Goal: Find specific page/section: Find specific page/section

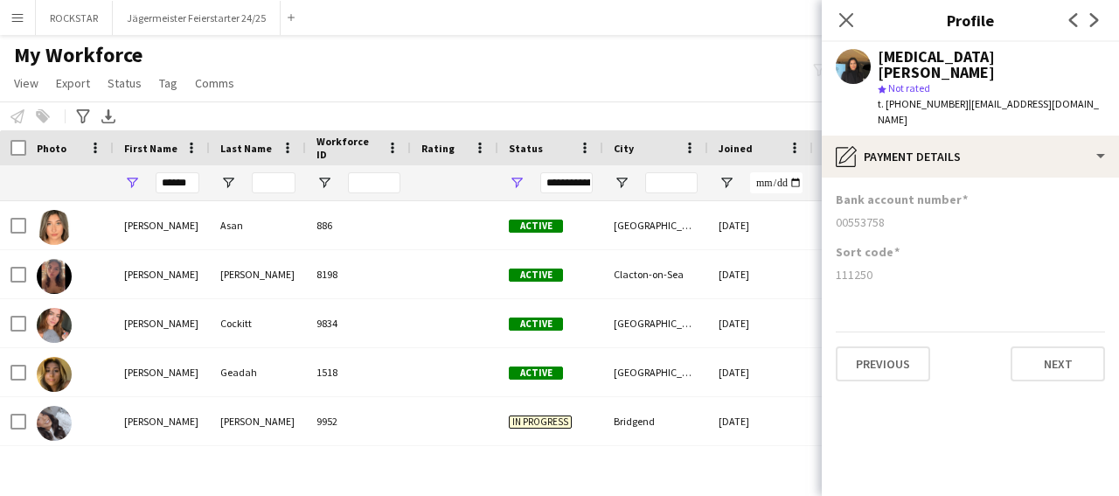
type input "*"
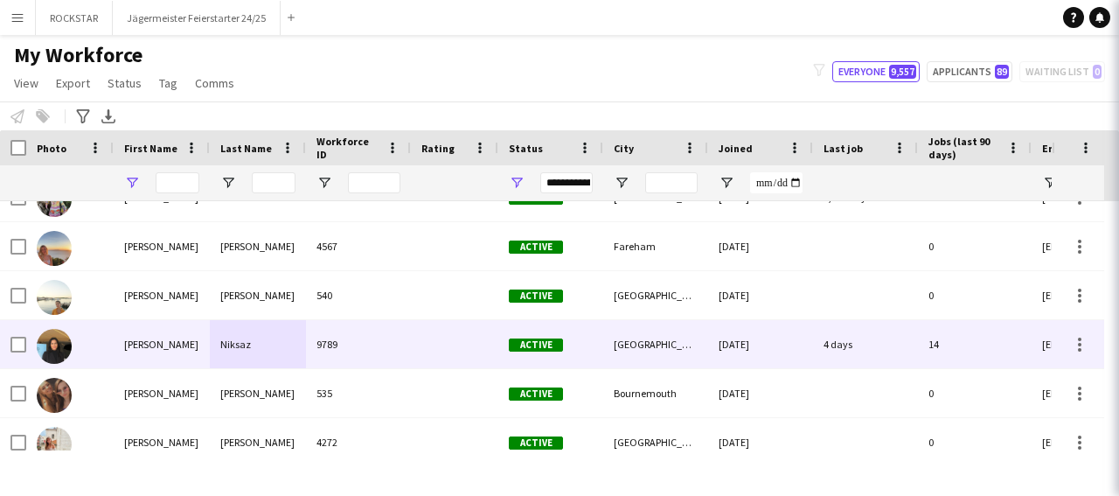
type input "*"
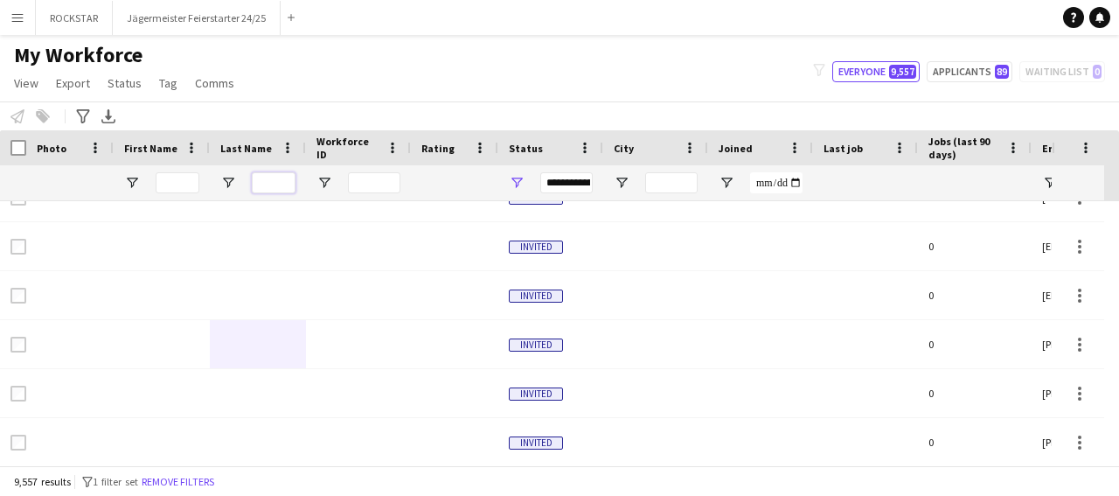
click at [268, 181] on input "Last Name Filter Input" at bounding box center [274, 182] width 44 height 21
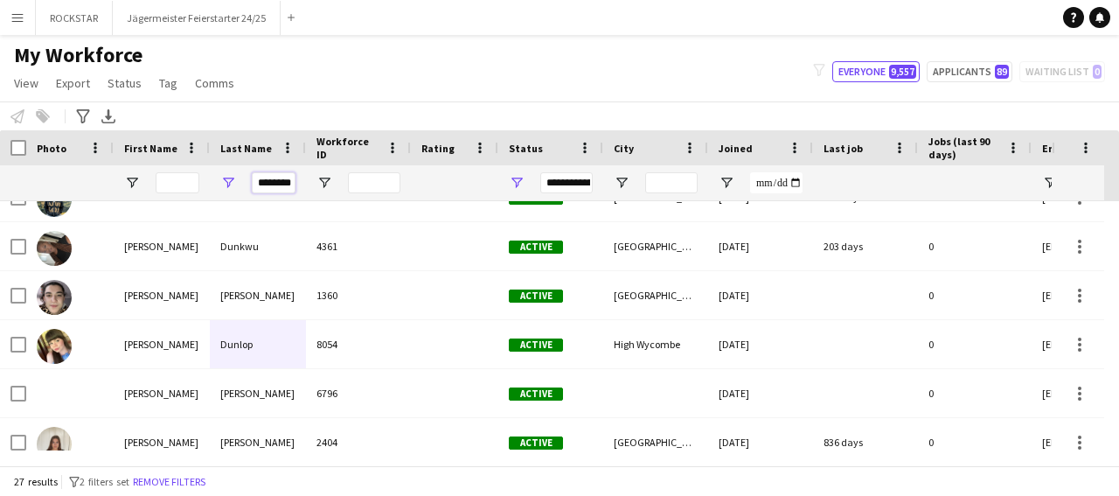
scroll to position [0, 8]
type input "********"
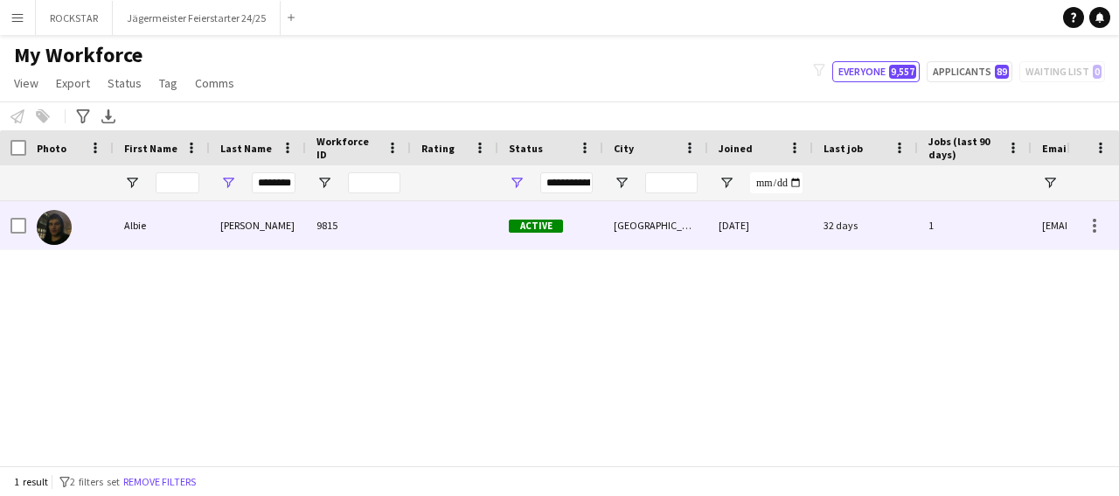
click at [281, 221] on div "Dunworth" at bounding box center [258, 225] width 96 height 48
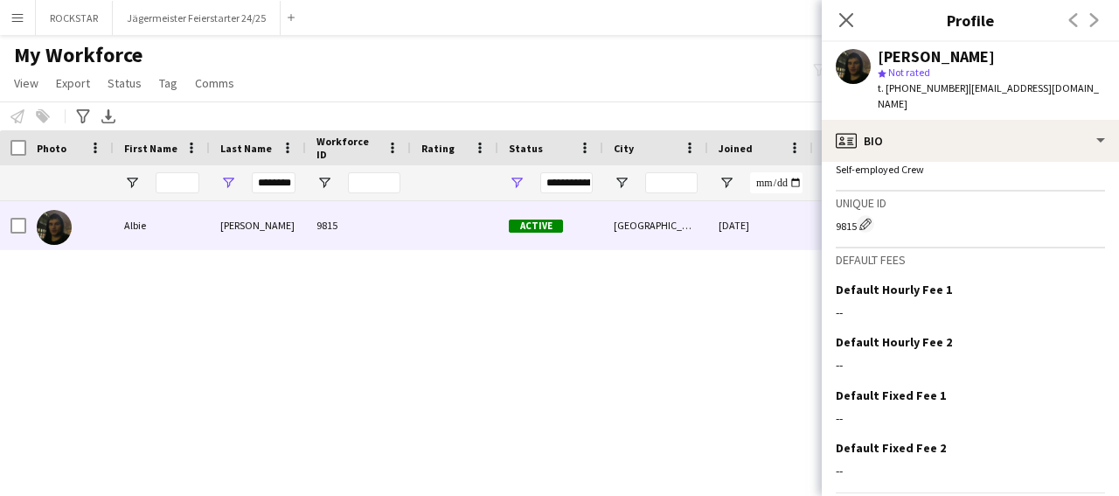
scroll to position [679, 0]
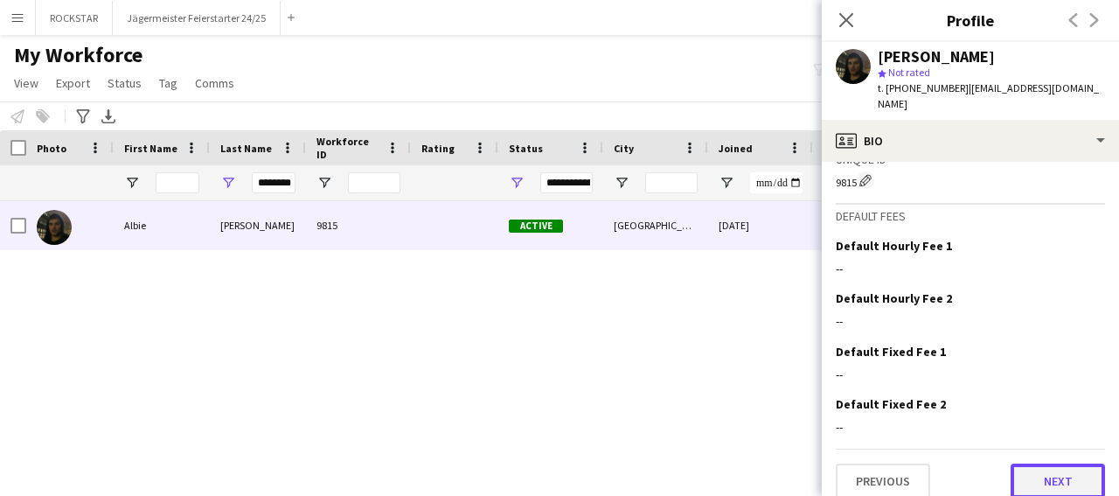
click at [1062, 463] on button "Next" at bounding box center [1058, 480] width 94 height 35
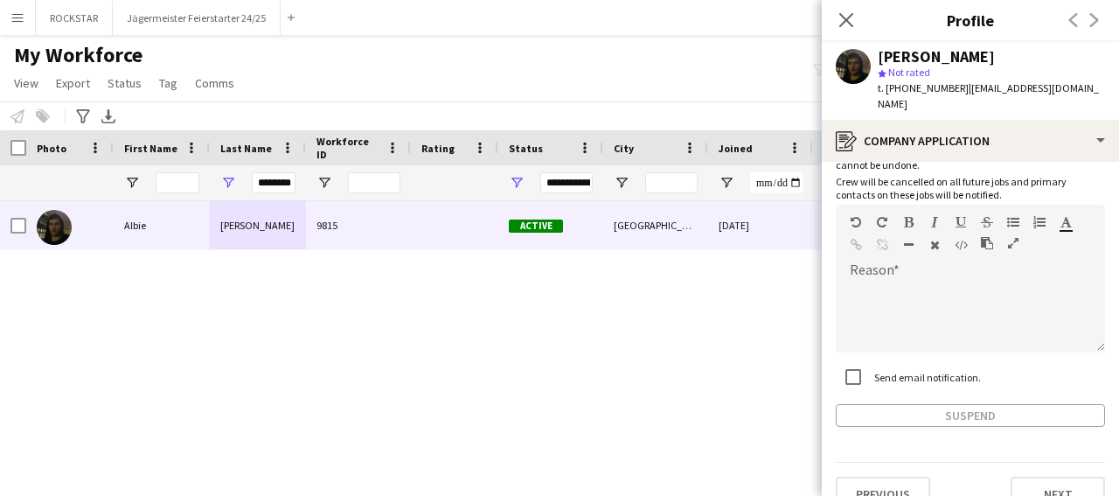
scroll to position [110, 0]
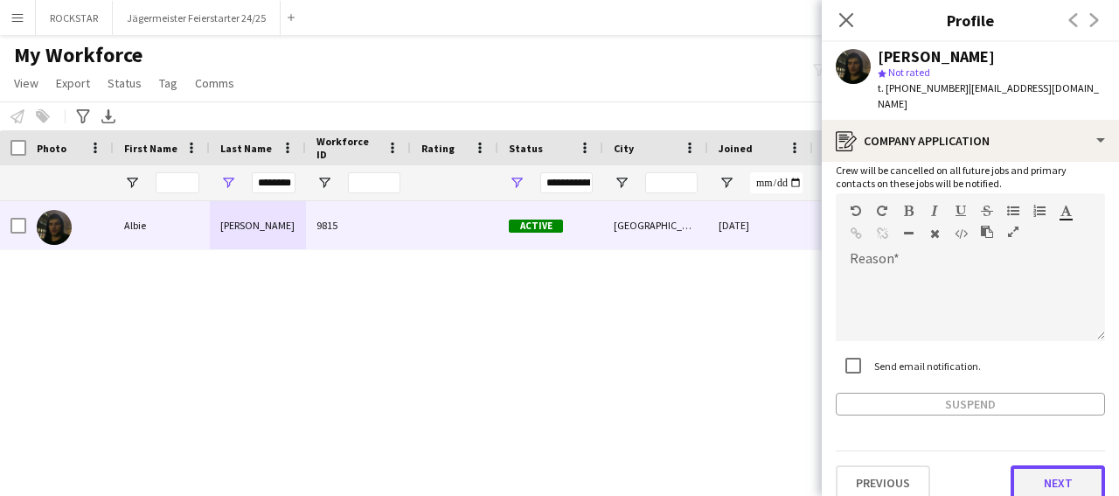
click at [1075, 468] on button "Next" at bounding box center [1058, 482] width 94 height 35
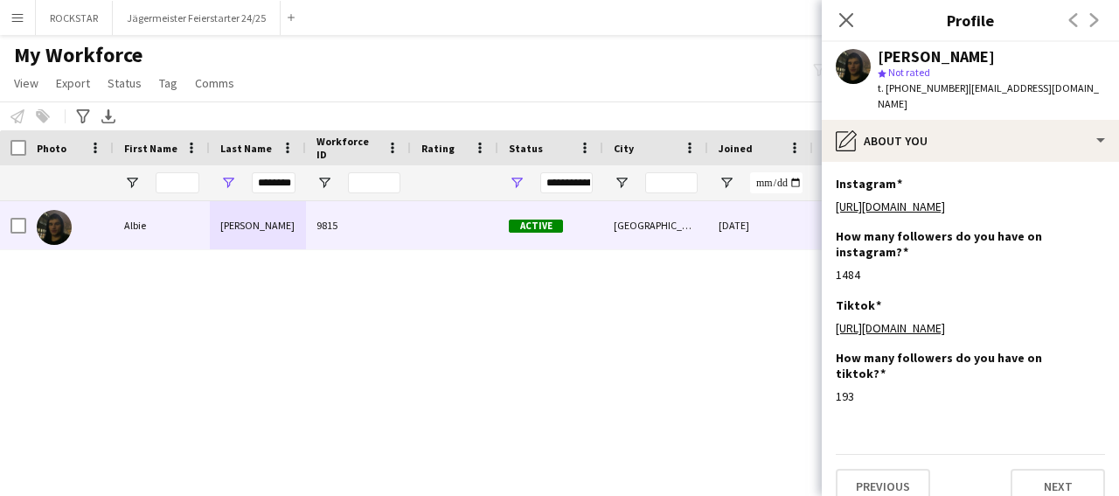
click at [1111, 436] on app-section-data-types "Instagram Edit this field https://www.instagram.com/albiedunworth How many foll…" at bounding box center [970, 329] width 297 height 334
click at [1075, 469] on button "Next" at bounding box center [1058, 486] width 94 height 35
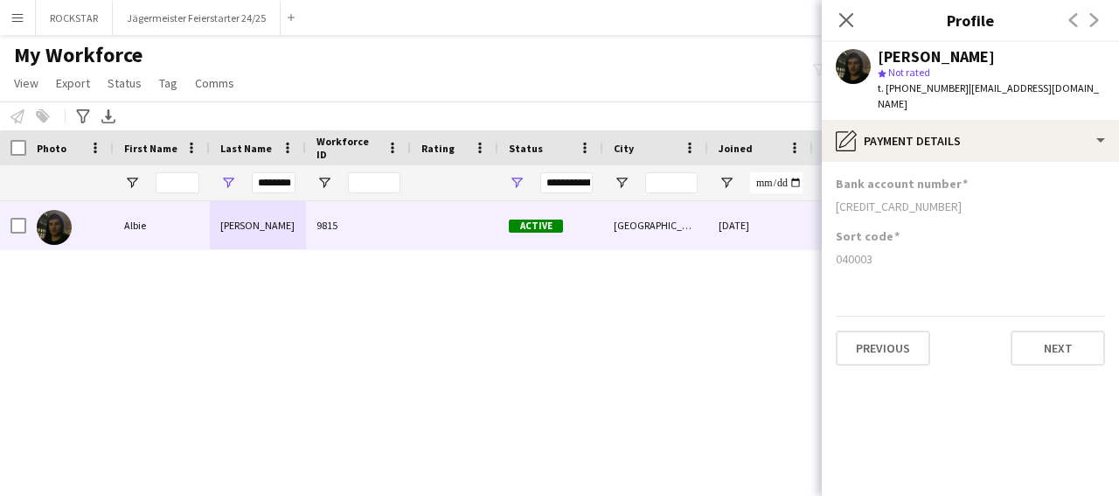
click at [971, 268] on app-section-data-types "Bank account number 5355221757165560 Sort code 040003 Previous Next" at bounding box center [970, 329] width 297 height 334
click at [838, 9] on app-icon "Close pop-in" at bounding box center [846, 20] width 25 height 25
